Goal: Transaction & Acquisition: Book appointment/travel/reservation

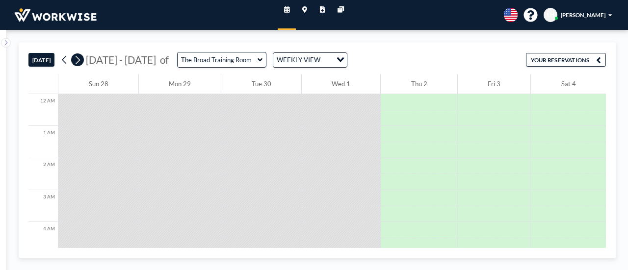
click at [77, 61] on icon at bounding box center [78, 60] width 4 height 8
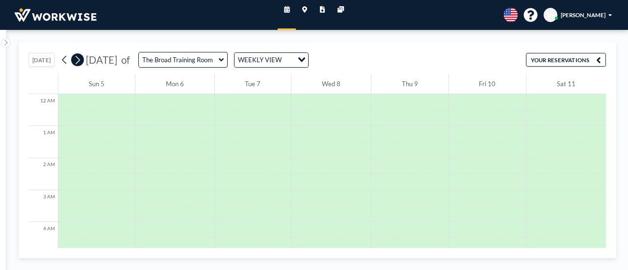
click at [77, 61] on icon at bounding box center [78, 60] width 4 height 8
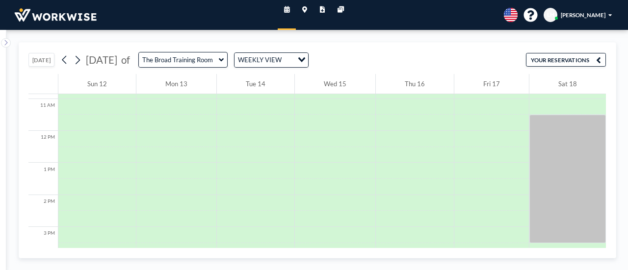
scroll to position [351, 0]
click at [224, 59] on icon at bounding box center [221, 60] width 5 height 8
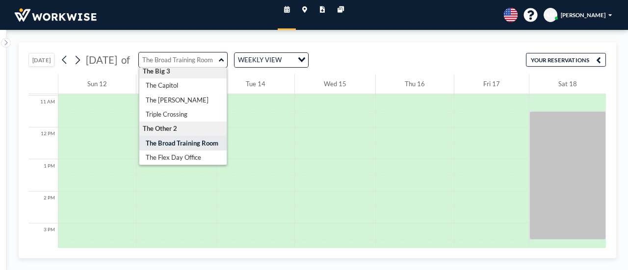
scroll to position [0, 0]
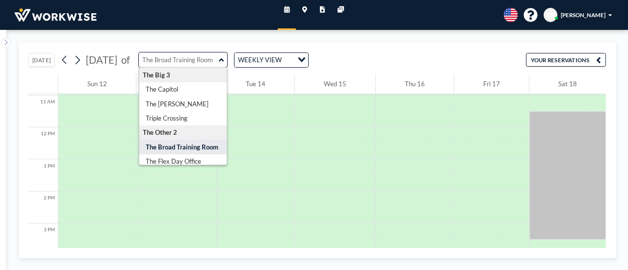
type input "The Broad Training Room"
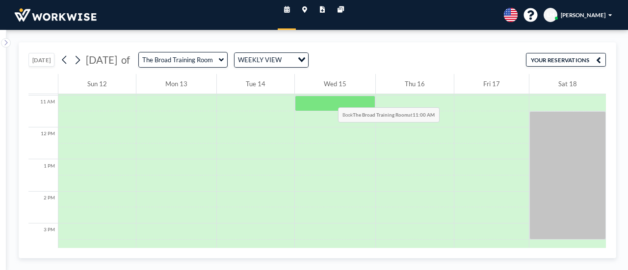
click at [327, 97] on div at bounding box center [335, 104] width 80 height 16
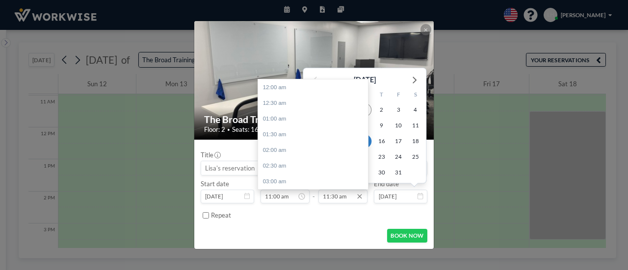
scroll to position [361, 0]
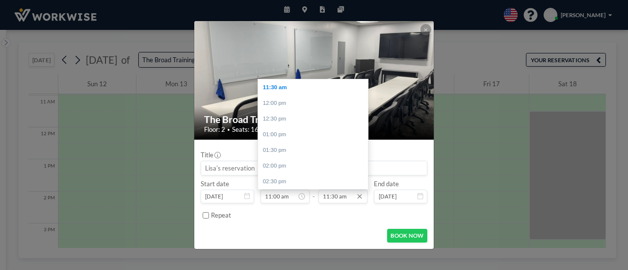
click at [332, 198] on input "11:30 am" at bounding box center [342, 197] width 49 height 14
click at [295, 115] on div "12:30 pm" at bounding box center [315, 119] width 115 height 16
type input "12:30 pm"
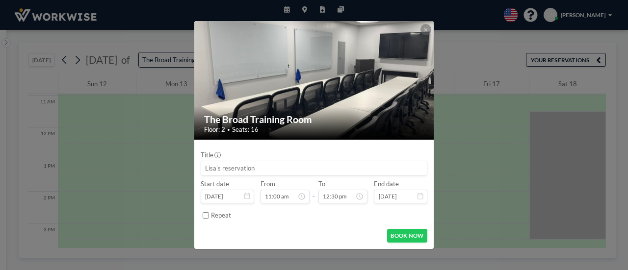
scroll to position [392, 0]
click at [405, 236] on button "BOOK NOW" at bounding box center [407, 236] width 40 height 14
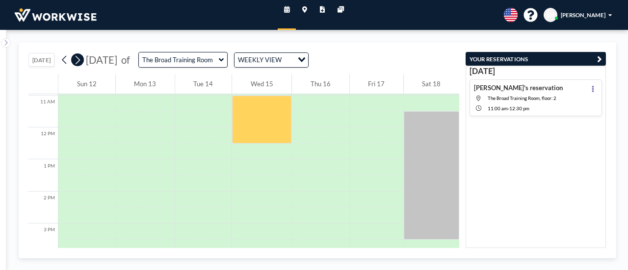
click at [76, 60] on icon at bounding box center [77, 60] width 7 height 12
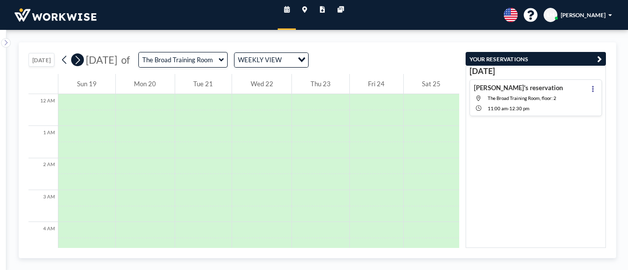
click at [76, 60] on icon at bounding box center [77, 60] width 7 height 12
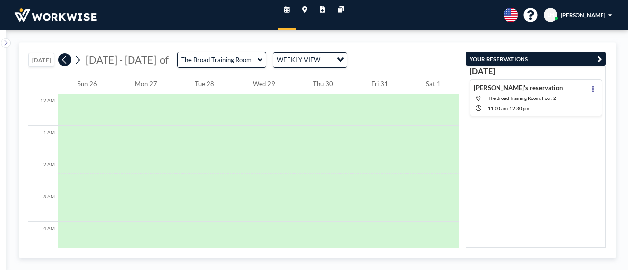
click at [63, 61] on icon at bounding box center [64, 60] width 7 height 12
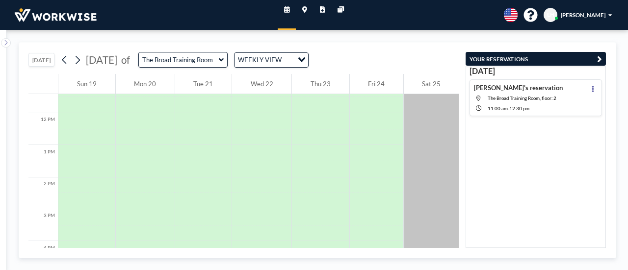
scroll to position [380, 0]
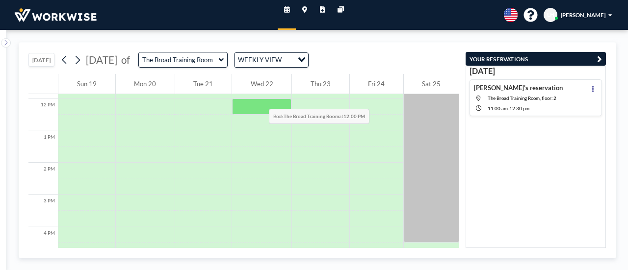
click at [257, 99] on div at bounding box center [261, 107] width 59 height 16
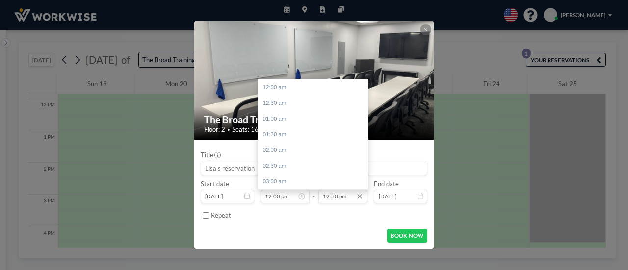
scroll to position [392, 0]
click at [287, 104] on div "01:00 pm" at bounding box center [315, 103] width 115 height 16
type input "01:00 pm"
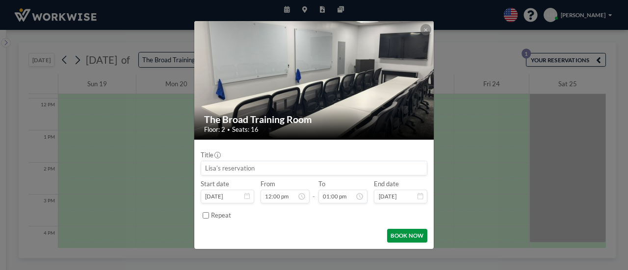
click at [409, 234] on button "BOOK NOW" at bounding box center [407, 236] width 40 height 14
